Goal: Check status: Check status

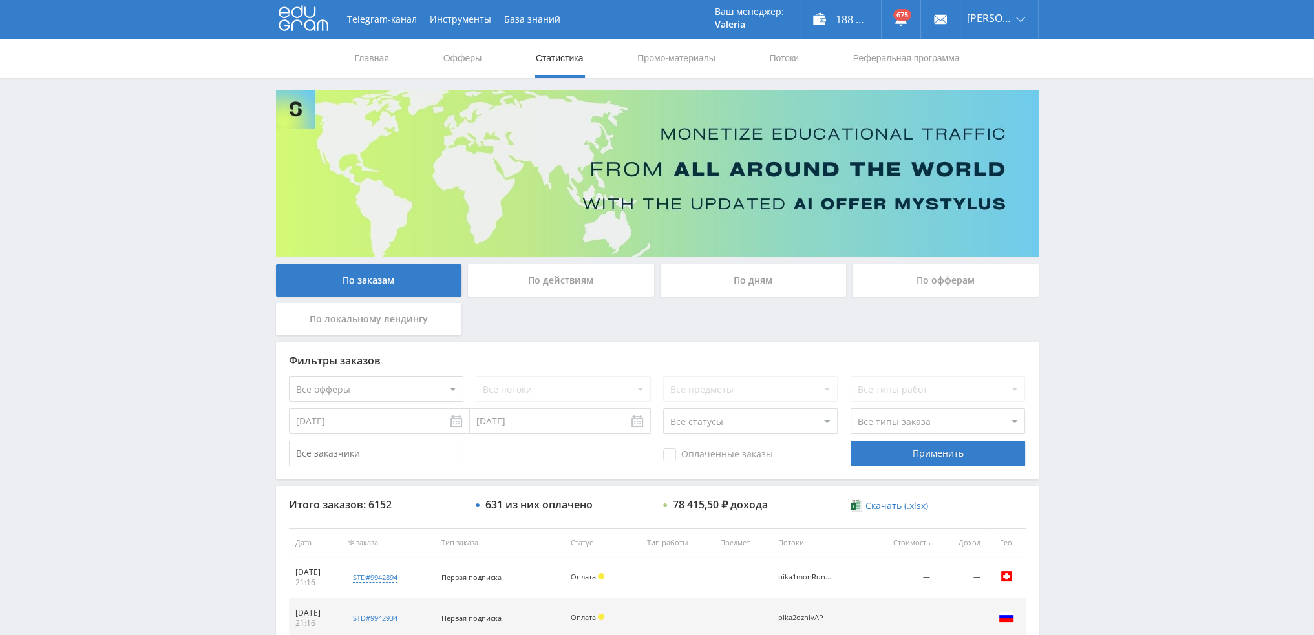
click at [750, 279] on div "По дням" at bounding box center [754, 280] width 186 height 32
click at [0, 0] on input "По дням" at bounding box center [0, 0] width 0 height 0
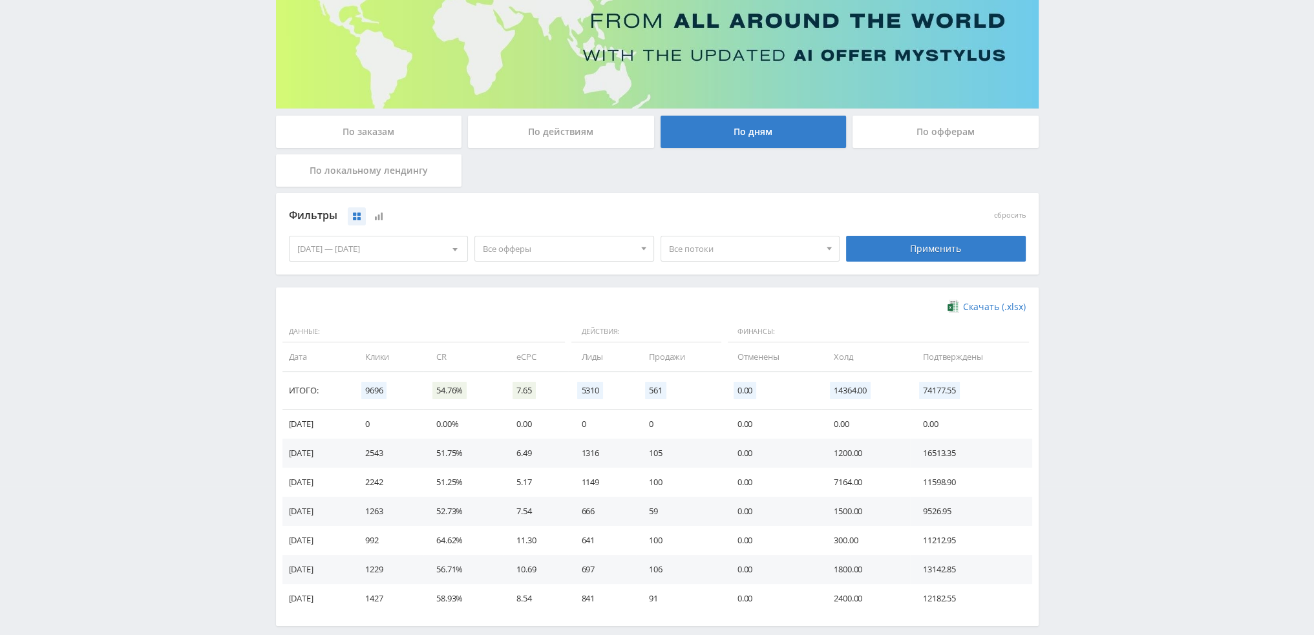
scroll to position [194, 0]
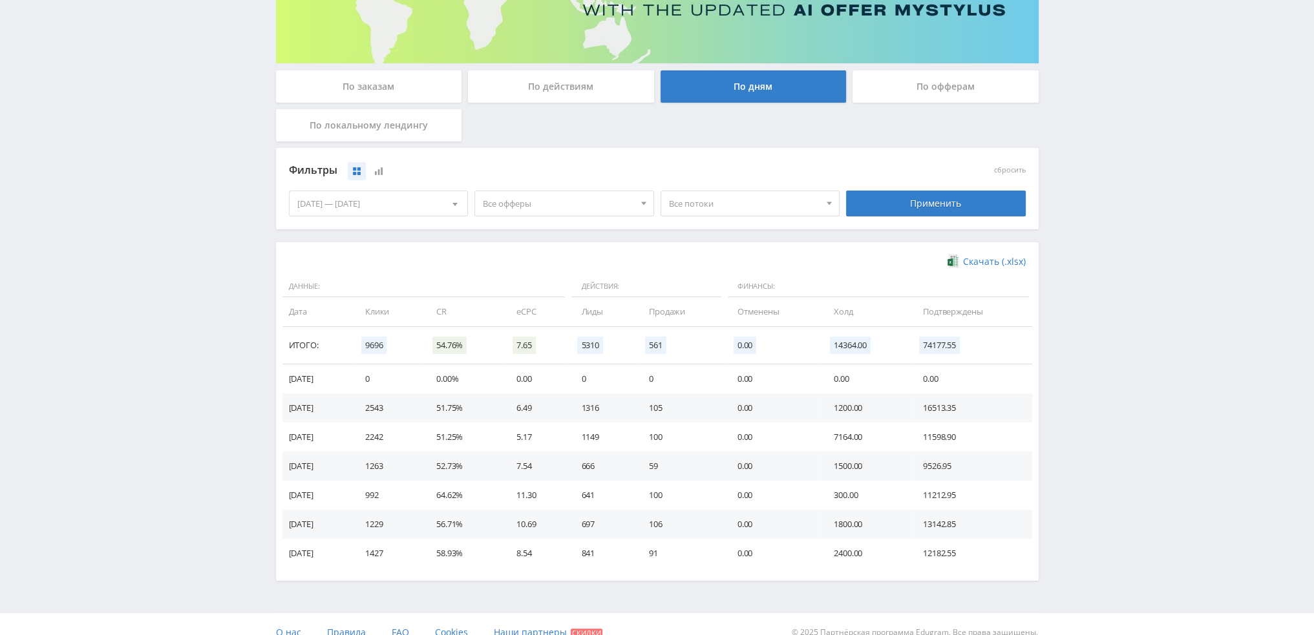
click at [512, 206] on span "Все офферы" at bounding box center [558, 203] width 151 height 25
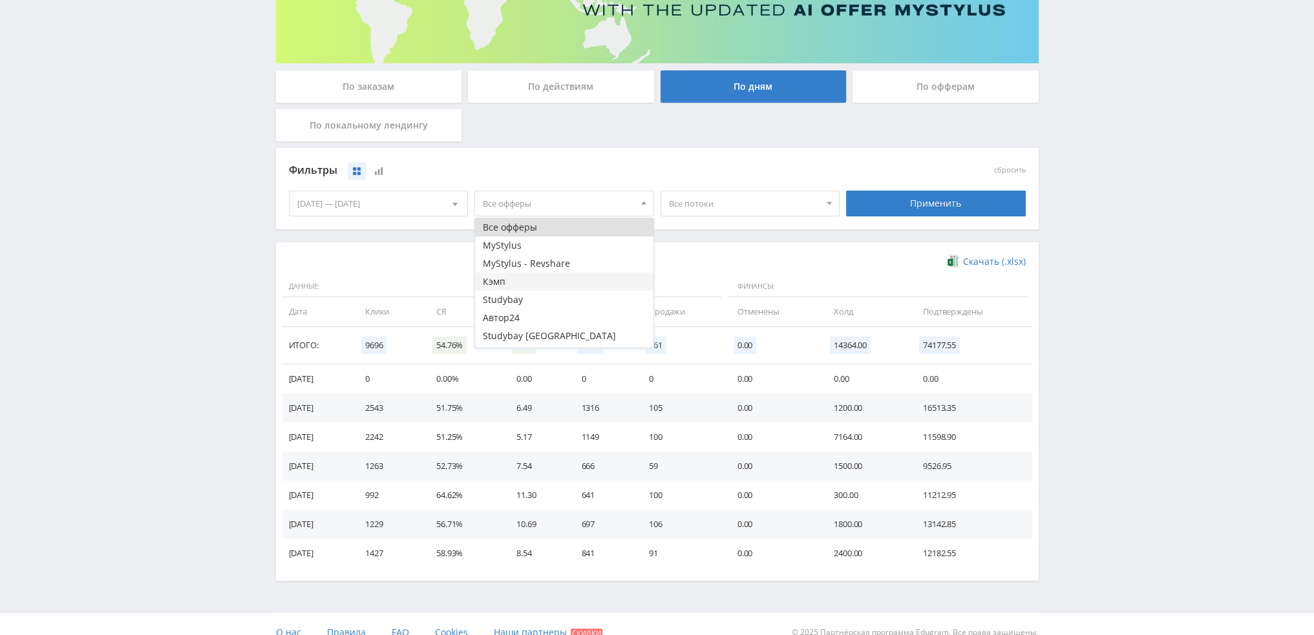
click at [535, 285] on button "Кэмп" at bounding box center [564, 282] width 178 height 18
click at [946, 217] on div "Применить" at bounding box center [936, 203] width 186 height 36
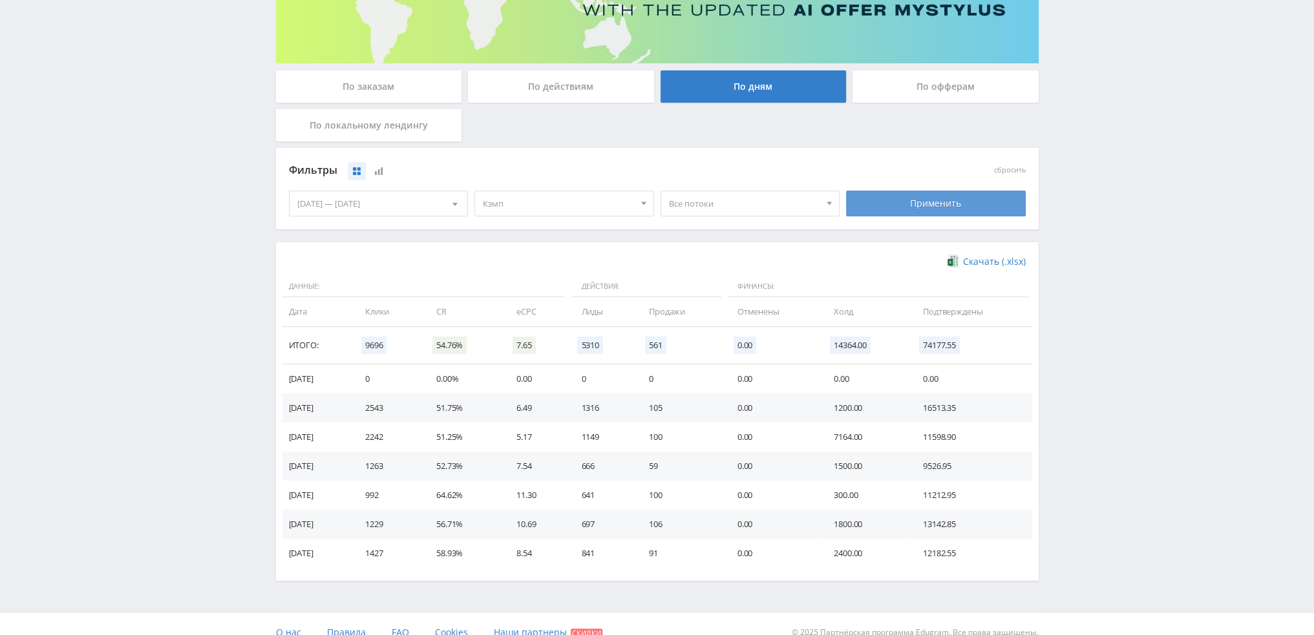
click at [949, 207] on div "Применить" at bounding box center [936, 204] width 180 height 26
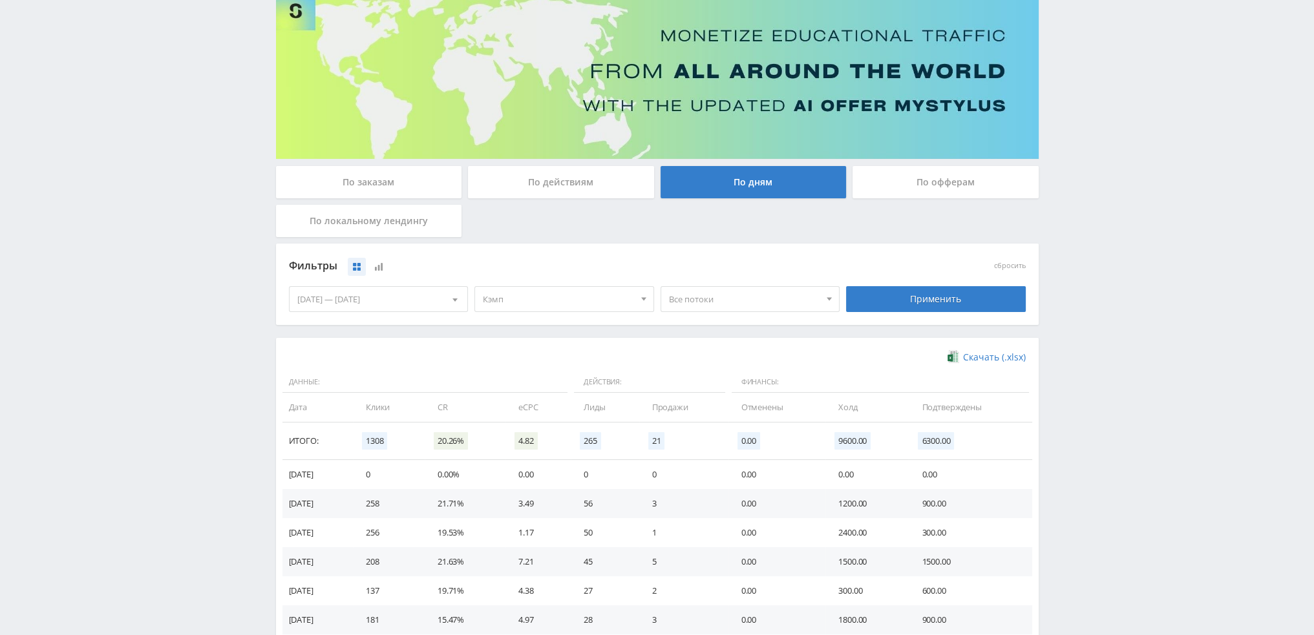
scroll to position [129, 0]
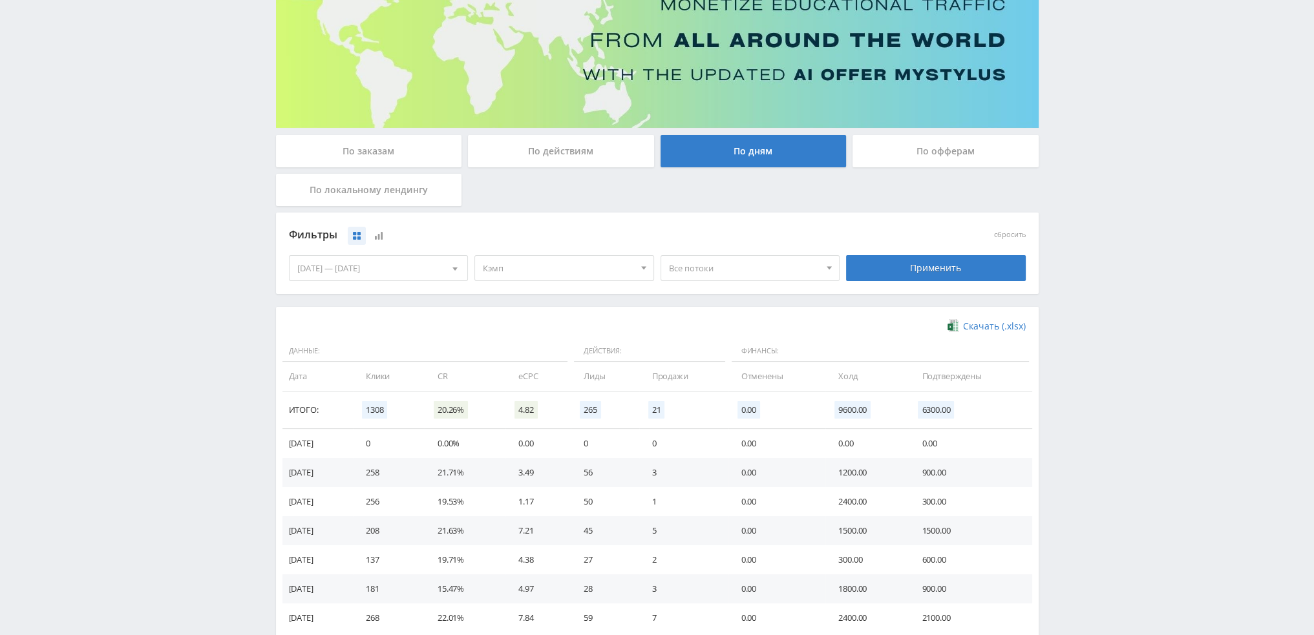
click at [577, 263] on span "Кэмп" at bounding box center [558, 268] width 151 height 25
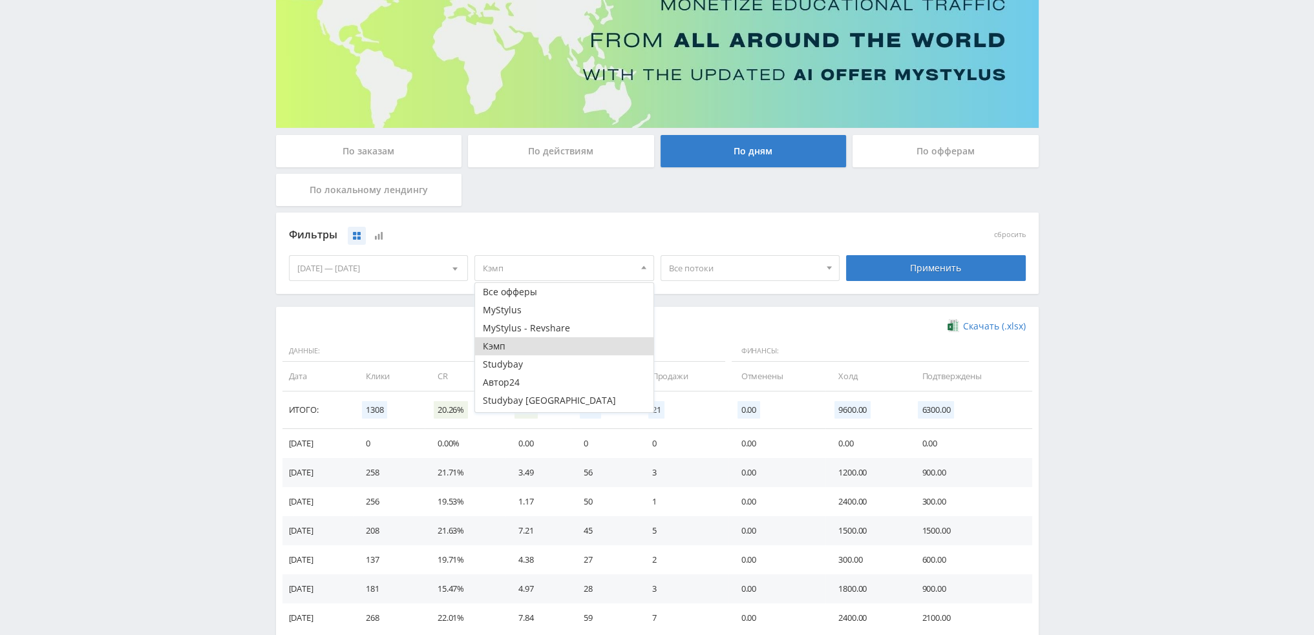
click at [512, 353] on button "Кэмп" at bounding box center [564, 346] width 178 height 18
drag, startPoint x: 524, startPoint y: 401, endPoint x: 531, endPoint y: 400, distance: 7.2
click at [525, 401] on button "Study AI (RevShare)" at bounding box center [564, 403] width 178 height 18
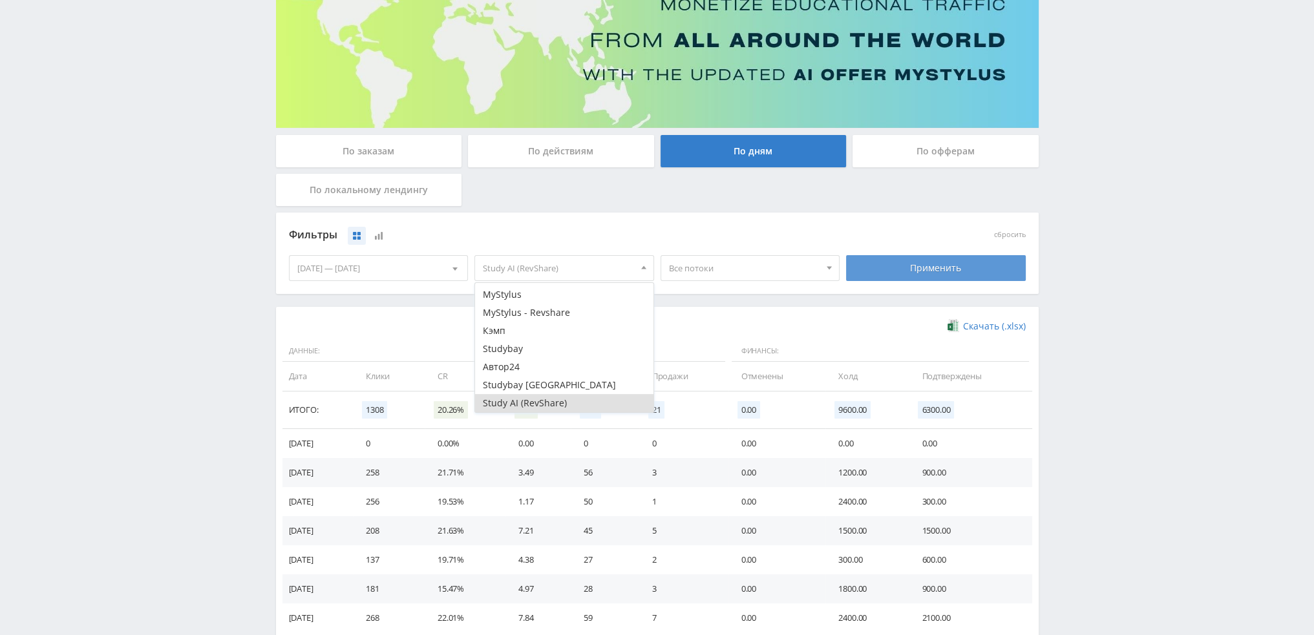
click at [897, 266] on div "Применить" at bounding box center [936, 268] width 180 height 26
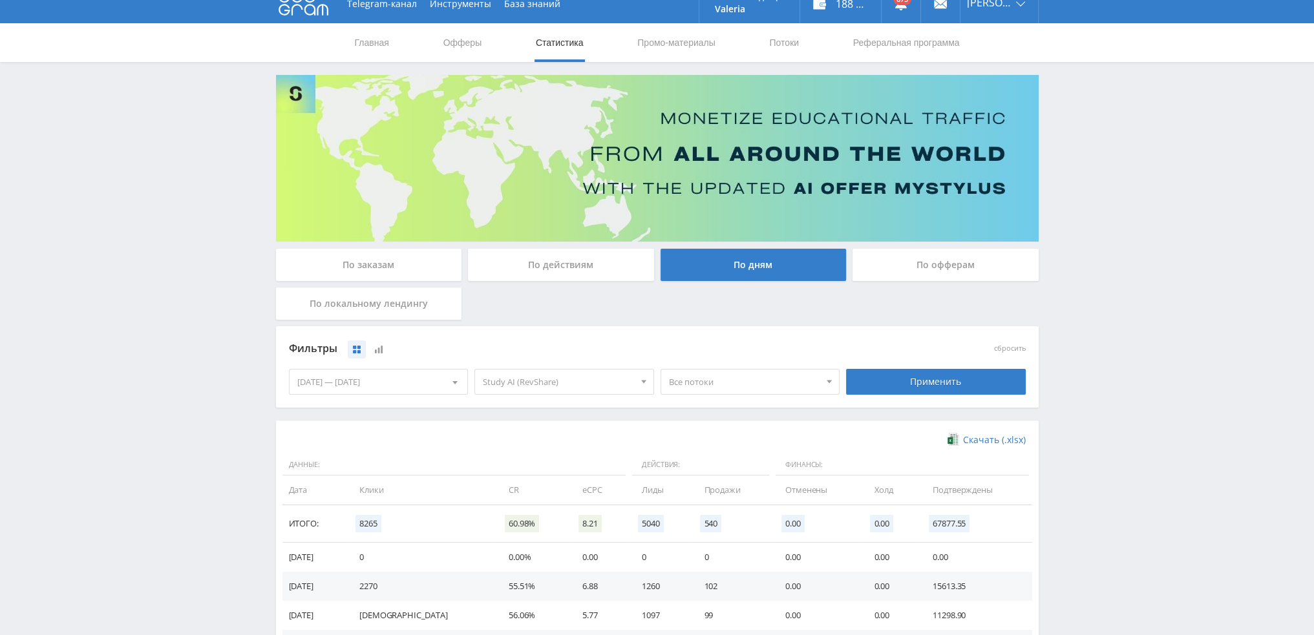
click at [502, 378] on span "Study AI (RevShare)" at bounding box center [558, 382] width 151 height 25
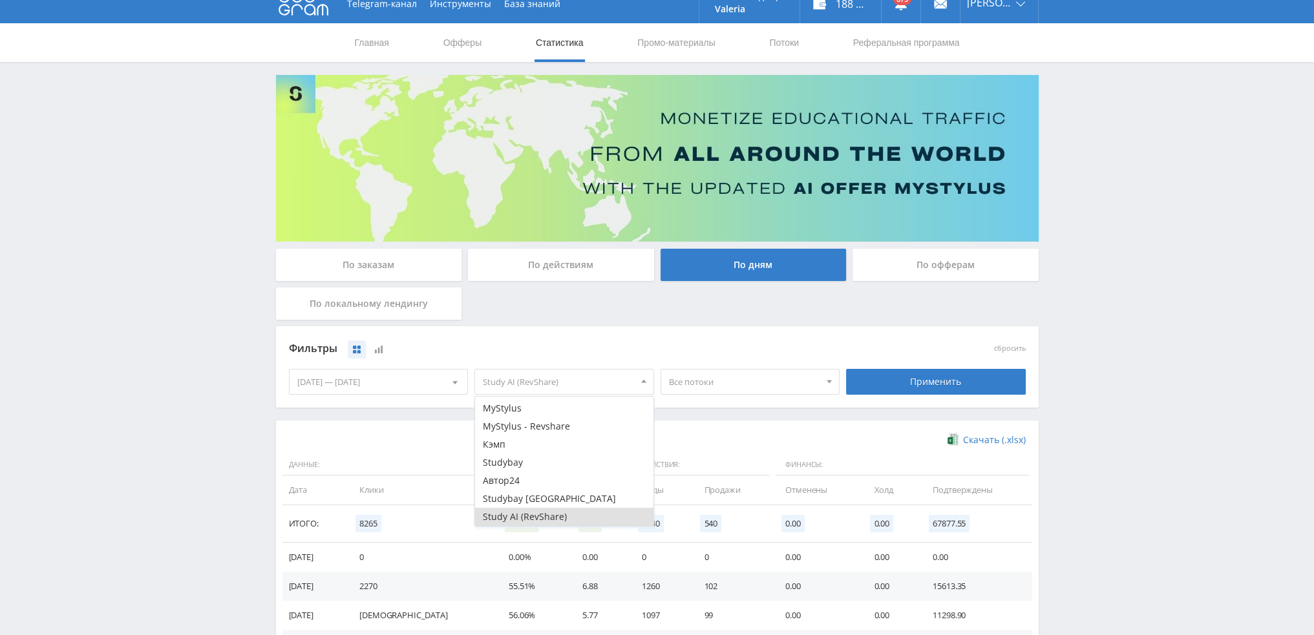
click at [385, 379] on div "[DATE] — [DATE]" at bounding box center [379, 382] width 178 height 25
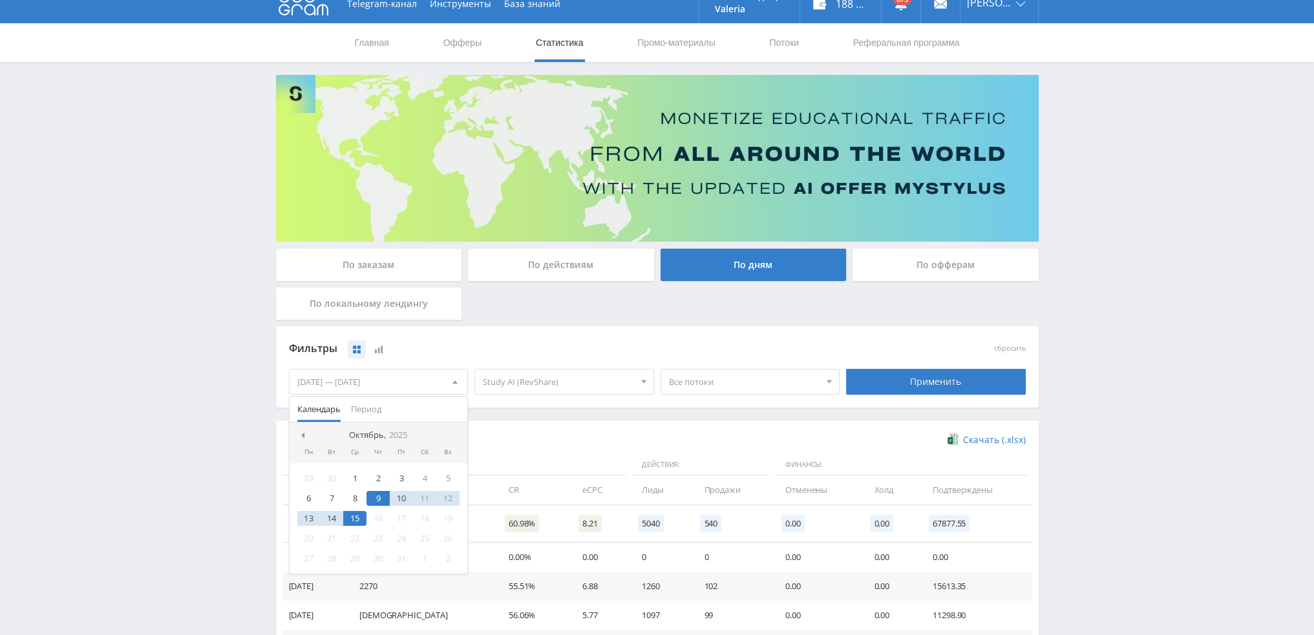
click at [556, 377] on span "Study AI (RevShare)" at bounding box center [558, 382] width 151 height 25
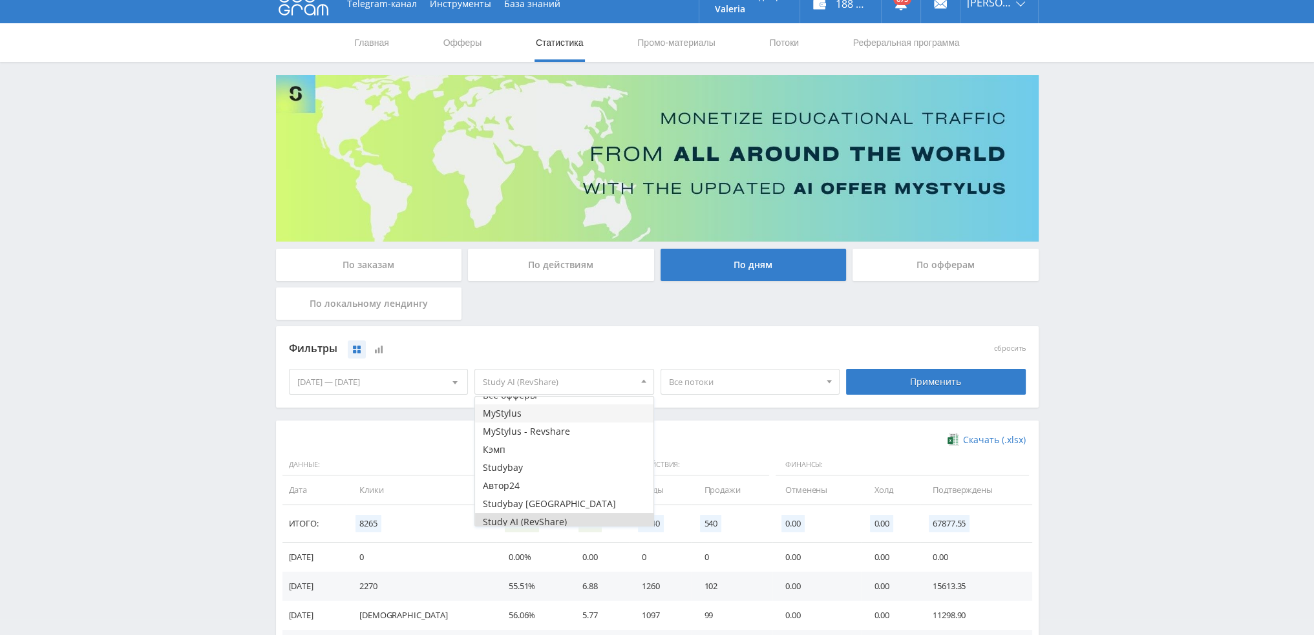
scroll to position [0, 0]
click at [525, 407] on button "Все офферы" at bounding box center [564, 406] width 178 height 18
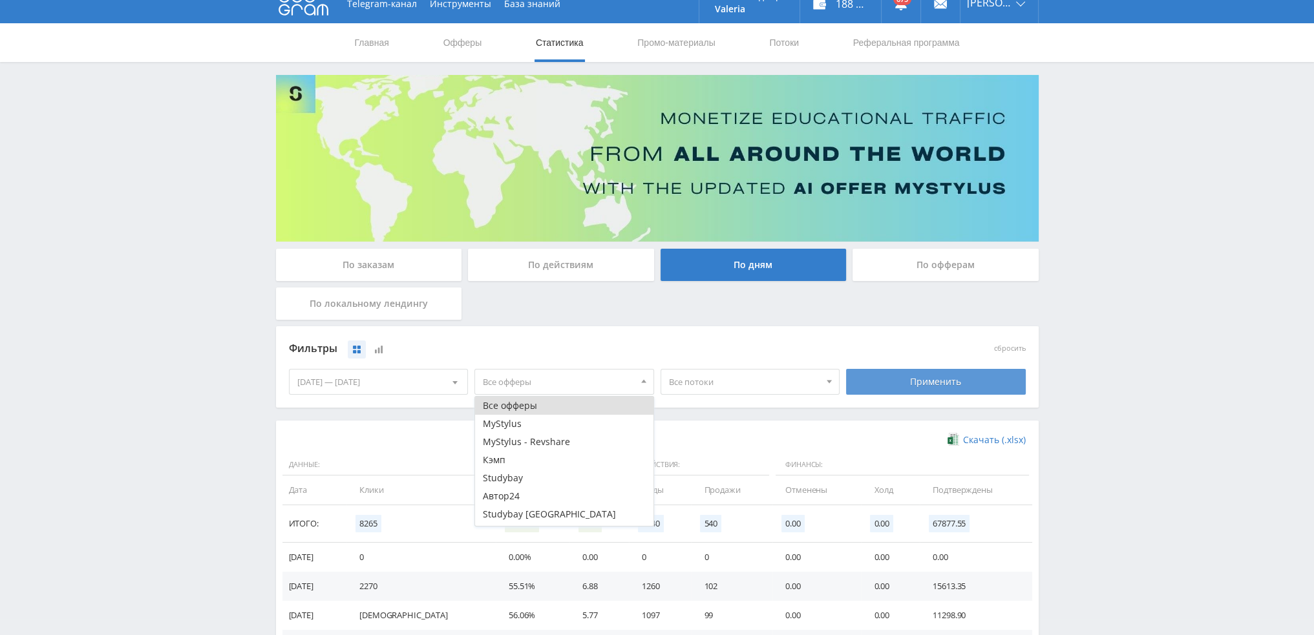
click at [972, 380] on div "Применить" at bounding box center [936, 382] width 180 height 26
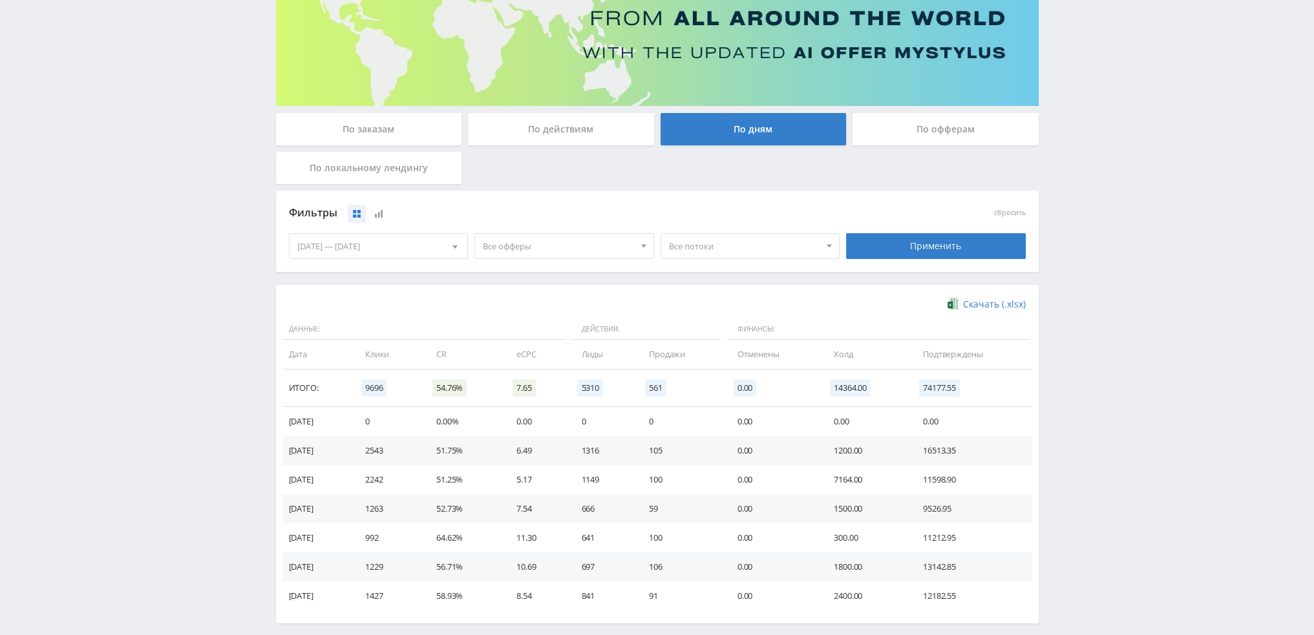
scroll to position [194, 0]
